Goal: Information Seeking & Learning: Understand process/instructions

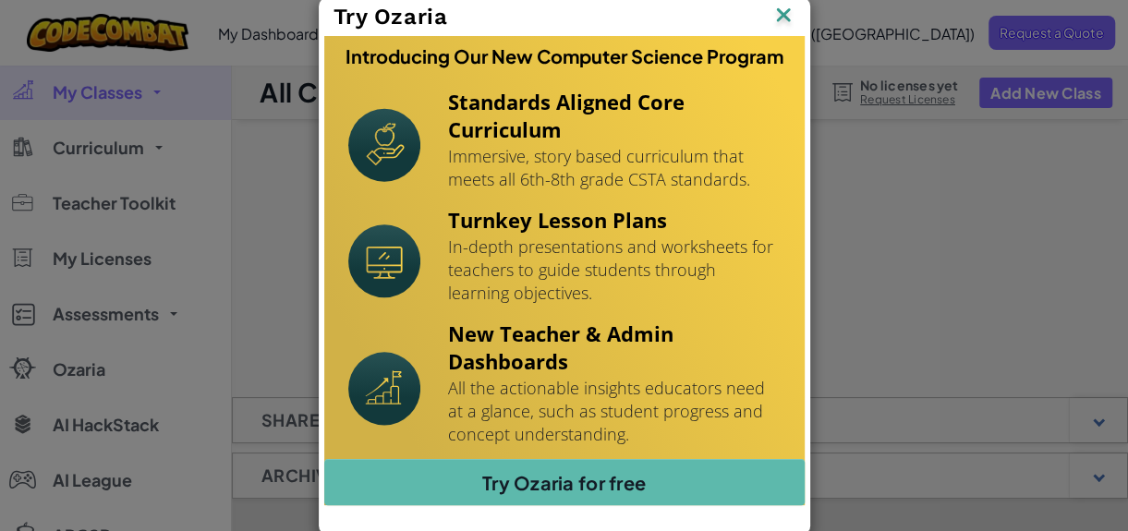
scroll to position [5, 0]
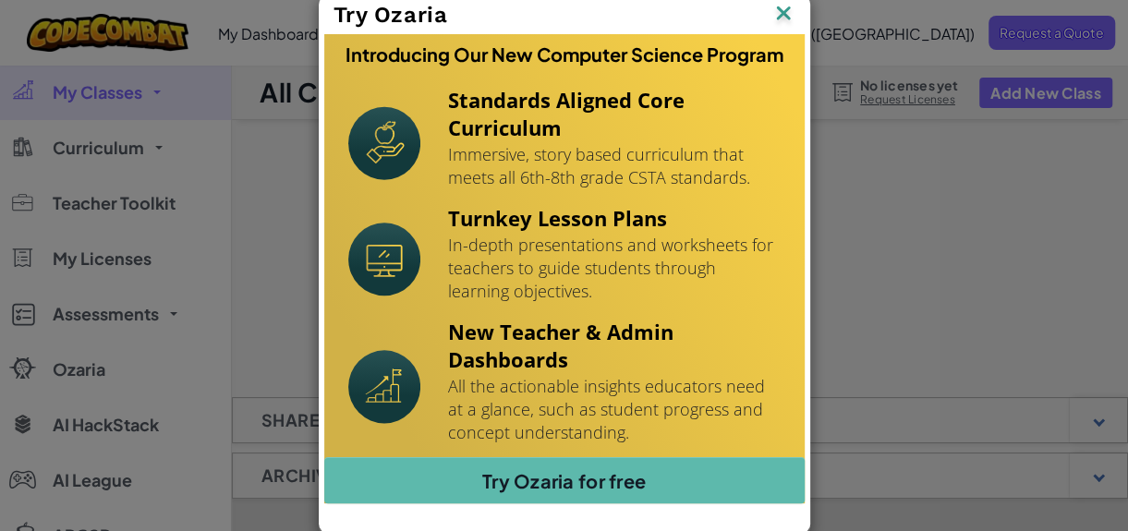
click at [774, 7] on img at bounding box center [783, 15] width 24 height 28
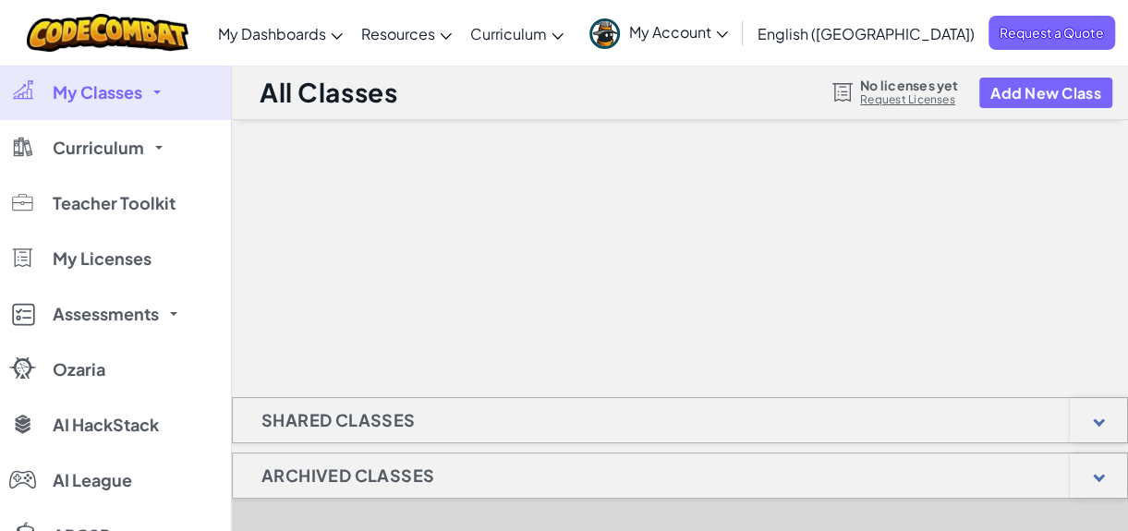
click at [774, 7] on img at bounding box center [783, 15] width 24 height 28
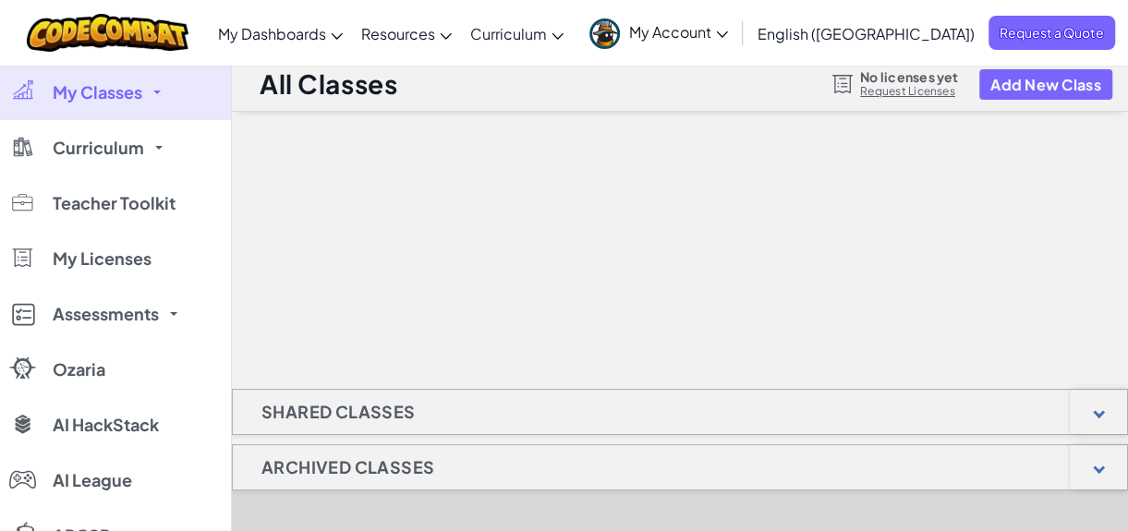
scroll to position [8, 0]
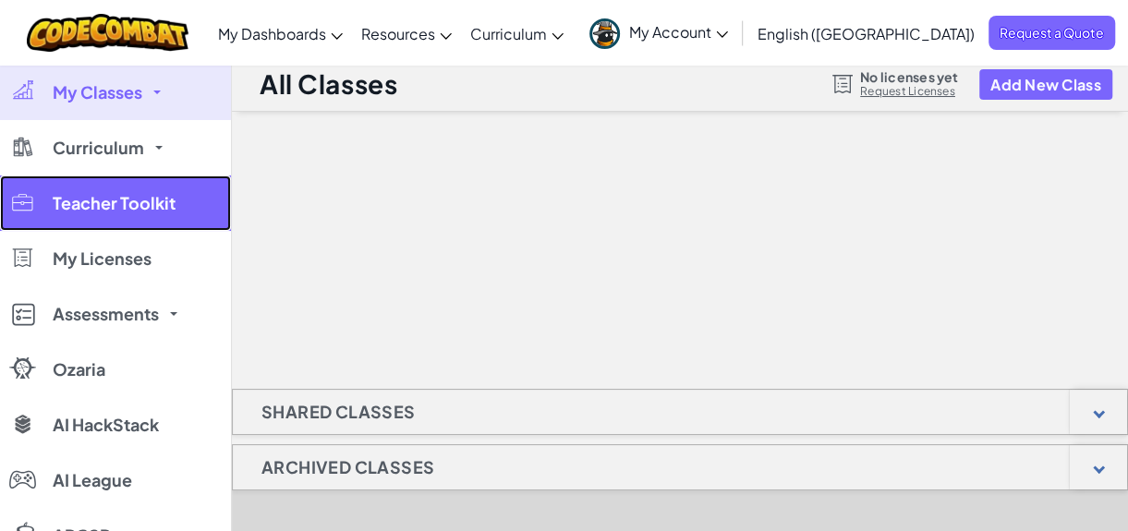
click at [77, 208] on span "Teacher Toolkit" at bounding box center [114, 203] width 123 height 17
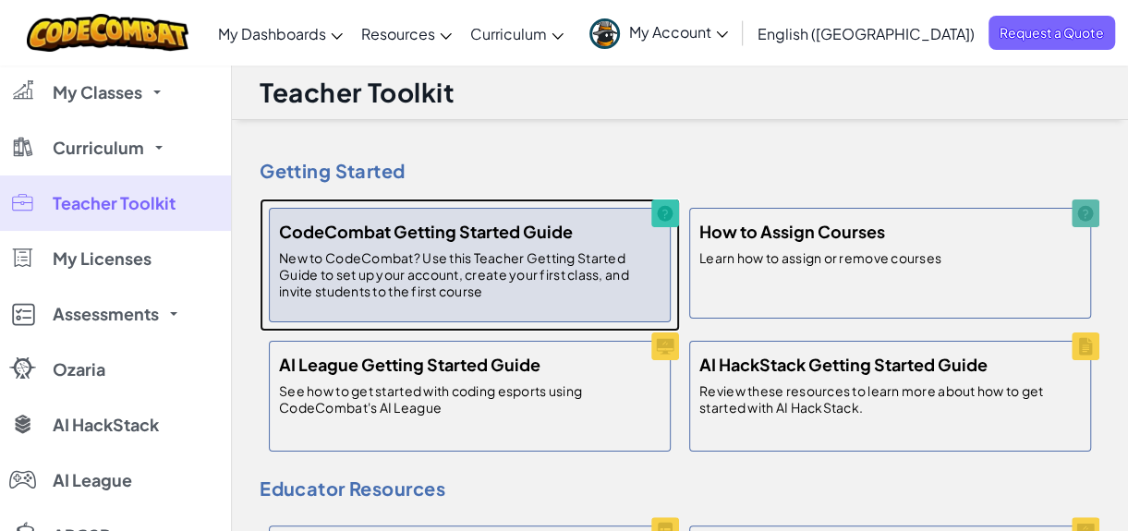
click at [527, 273] on p "New to CodeCombat? Use this Teacher Getting Started Guide to set up your accoun…" at bounding box center [469, 274] width 381 height 50
